Goal: Transaction & Acquisition: Purchase product/service

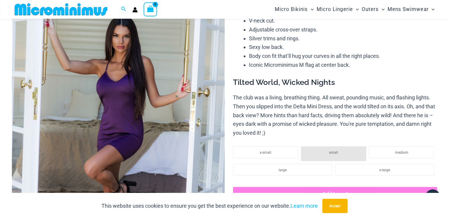
scroll to position [75, 0]
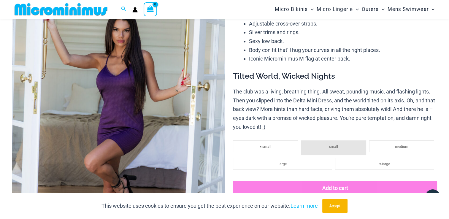
click at [152, 74] on img at bounding box center [118, 129] width 213 height 319
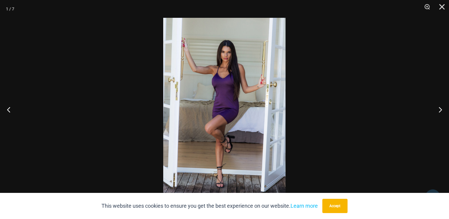
click at [202, 71] on img at bounding box center [224, 109] width 122 height 183
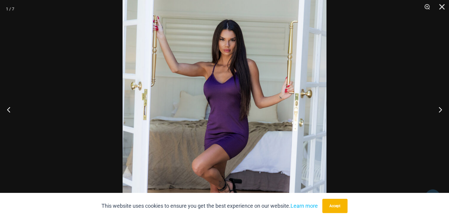
click at [202, 71] on img at bounding box center [224, 135] width 204 height 305
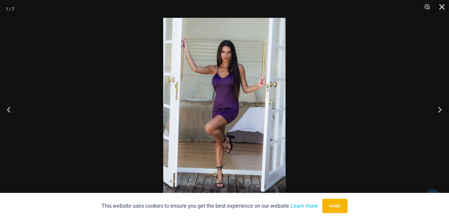
click at [437, 109] on button "Next" at bounding box center [437, 110] width 22 height 30
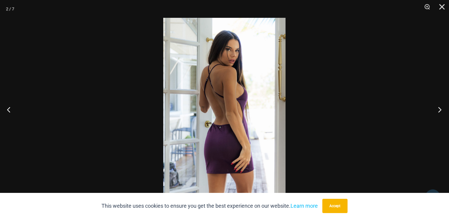
click at [438, 116] on button "Next" at bounding box center [437, 110] width 22 height 30
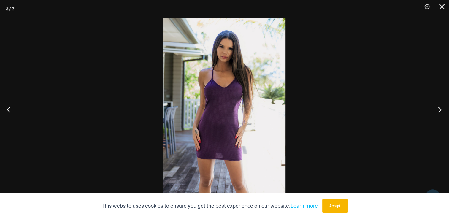
click at [437, 114] on button "Next" at bounding box center [437, 110] width 22 height 30
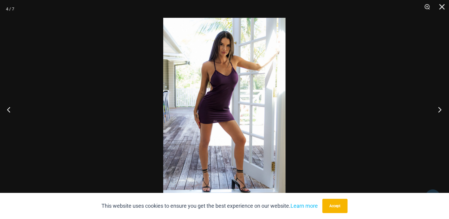
click at [431, 103] on button "Next" at bounding box center [437, 110] width 22 height 30
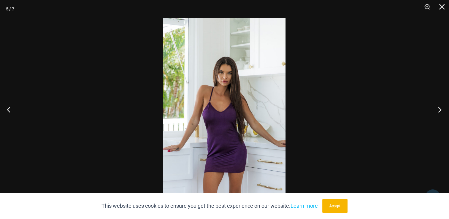
click at [438, 106] on button "Next" at bounding box center [437, 110] width 22 height 30
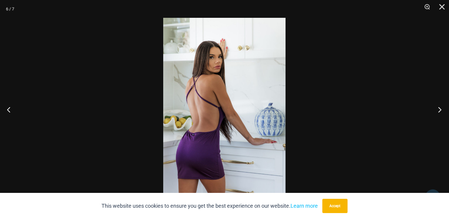
click at [438, 109] on button "Next" at bounding box center [437, 110] width 22 height 30
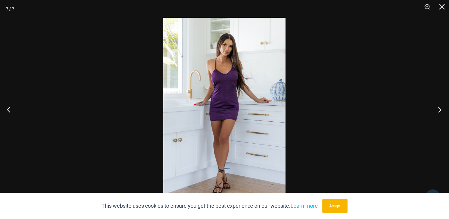
click at [441, 109] on button "Next" at bounding box center [437, 110] width 22 height 30
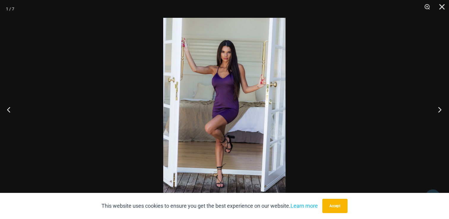
click at [442, 113] on button "Next" at bounding box center [437, 110] width 22 height 30
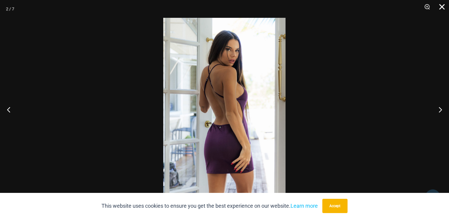
click at [447, 7] on button "Close" at bounding box center [439, 9] width 15 height 18
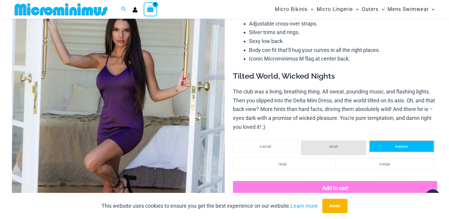
click at [390, 146] on li "medium" at bounding box center [401, 146] width 65 height 12
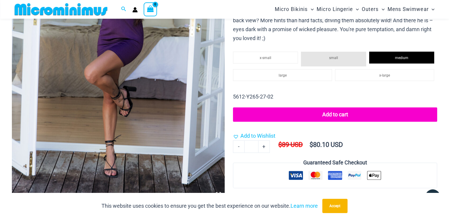
scroll to position [166, 0]
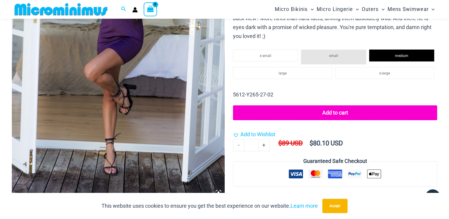
click at [333, 112] on button "Add to cart" at bounding box center [335, 112] width 204 height 15
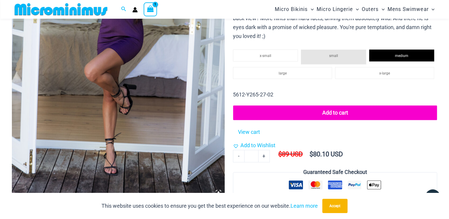
scroll to position [357, 0]
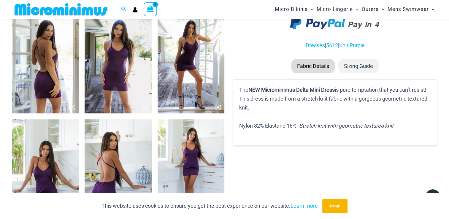
click at [370, 64] on li "Sizing Guide" at bounding box center [358, 66] width 41 height 15
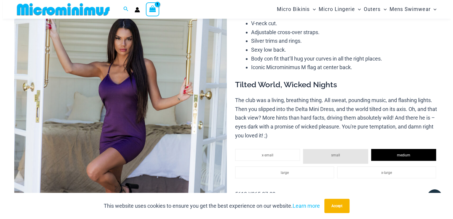
scroll to position [0, 0]
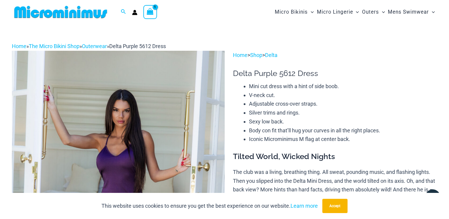
click at [151, 5] on div "Search for: Search Search Dashboard Orders Addresses Gift Cards Payment methods…" at bounding box center [112, 12] width 200 height 24
click at [150, 8] on icon "View Shopping Cart, 1 items" at bounding box center [150, 11] width 7 height 7
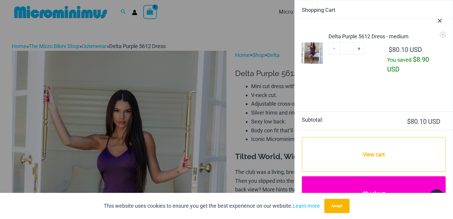
click at [330, 182] on link "Checkout" at bounding box center [374, 193] width 144 height 35
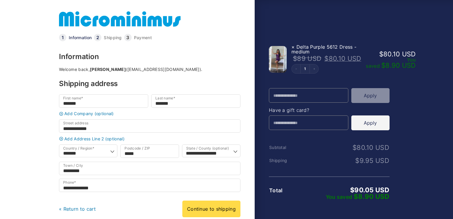
select select "*****"
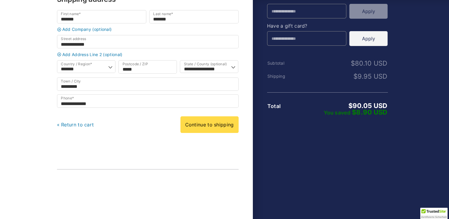
scroll to position [127, 0]
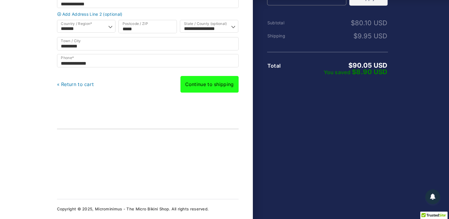
click at [219, 90] on link "Continue to shipping" at bounding box center [209, 84] width 58 height 17
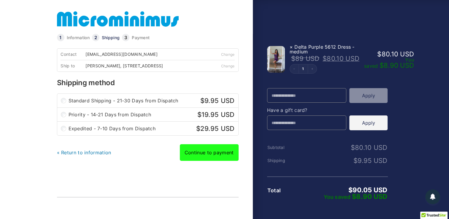
click at [211, 157] on link "Continue to payment" at bounding box center [209, 152] width 59 height 17
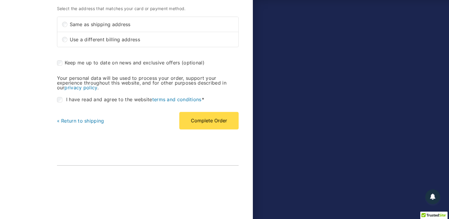
scroll to position [209, 0]
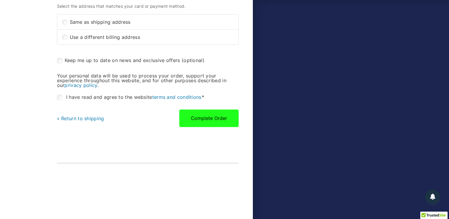
click at [227, 123] on button "Complete Order" at bounding box center [208, 117] width 59 height 17
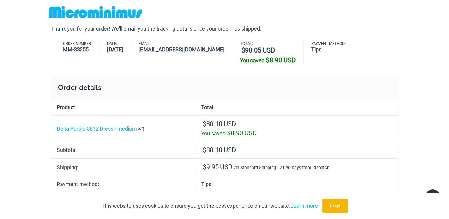
type input "**********"
drag, startPoint x: 448, startPoint y: 60, endPoint x: 452, endPoint y: 103, distance: 42.6
drag, startPoint x: 452, startPoint y: 103, endPoint x: 385, endPoint y: 110, distance: 67.7
click at [385, 110] on th "Total" at bounding box center [297, 107] width 202 height 16
